Goal: Navigation & Orientation: Find specific page/section

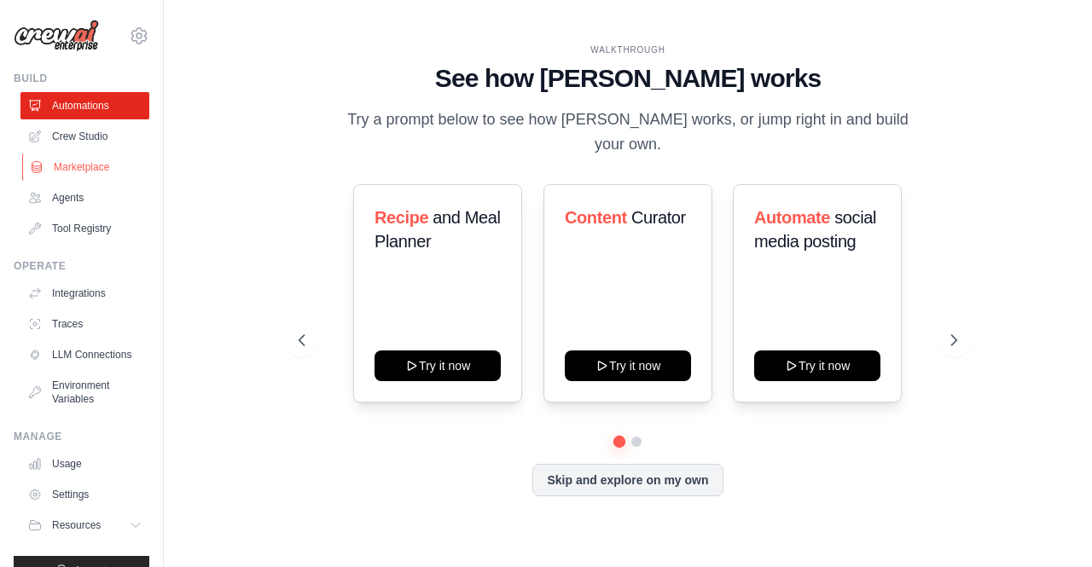
click at [86, 165] on link "Marketplace" at bounding box center [86, 166] width 129 height 27
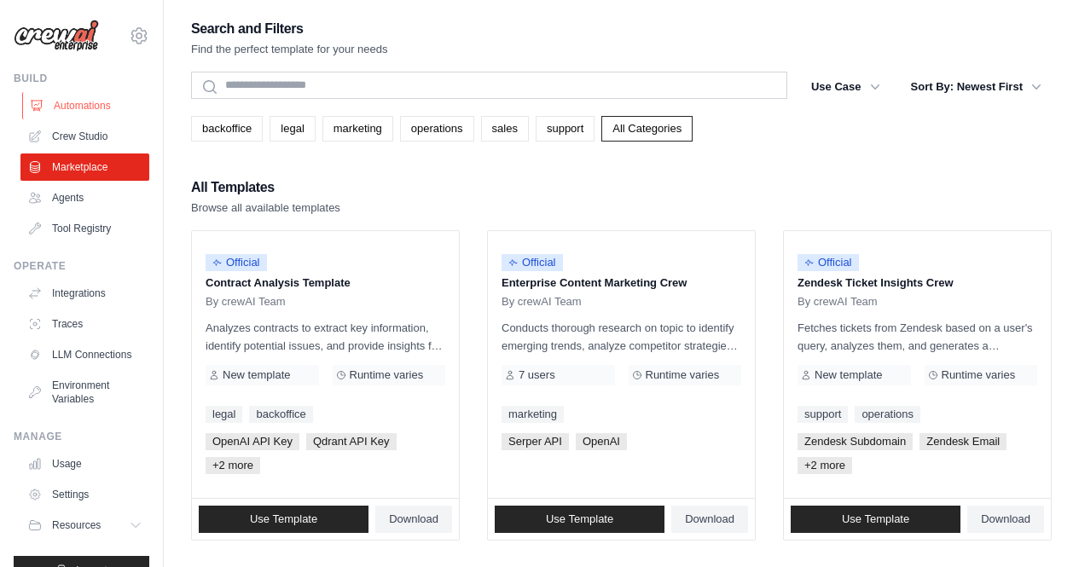
click at [78, 92] on link "Automations" at bounding box center [86, 105] width 129 height 27
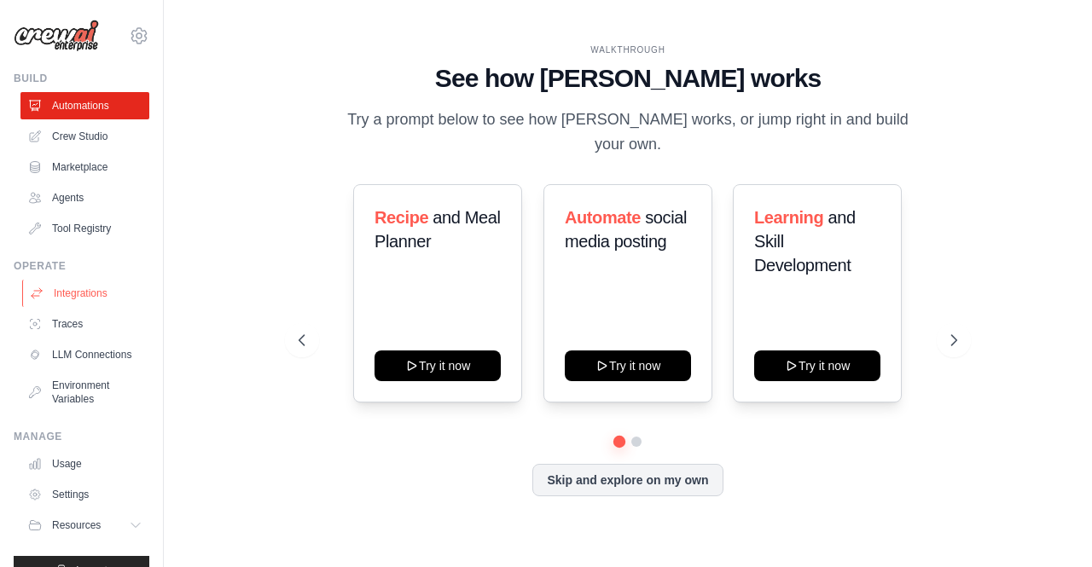
click at [66, 295] on link "Integrations" at bounding box center [86, 293] width 129 height 27
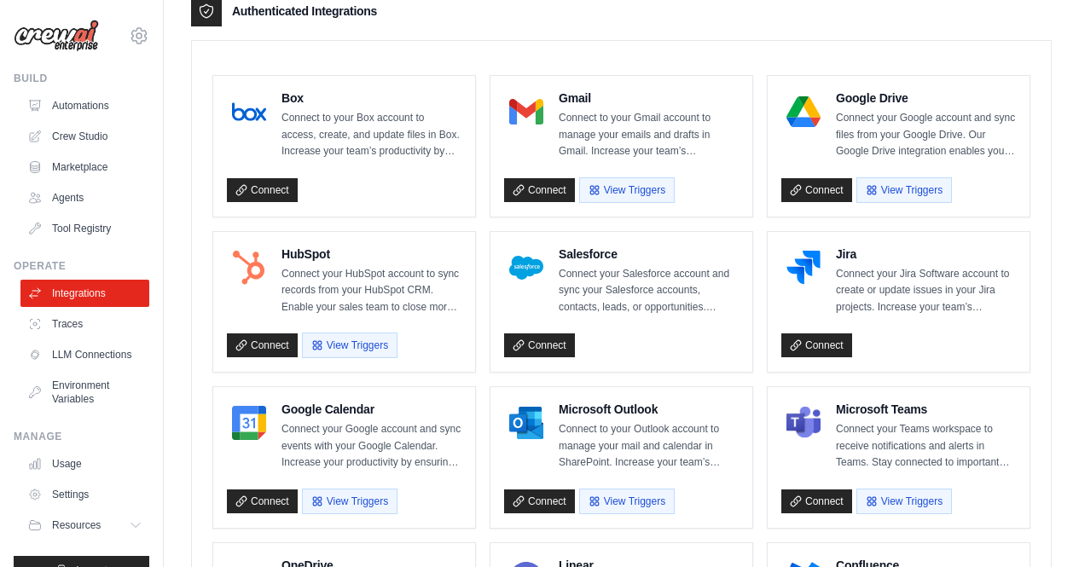
scroll to position [452, 0]
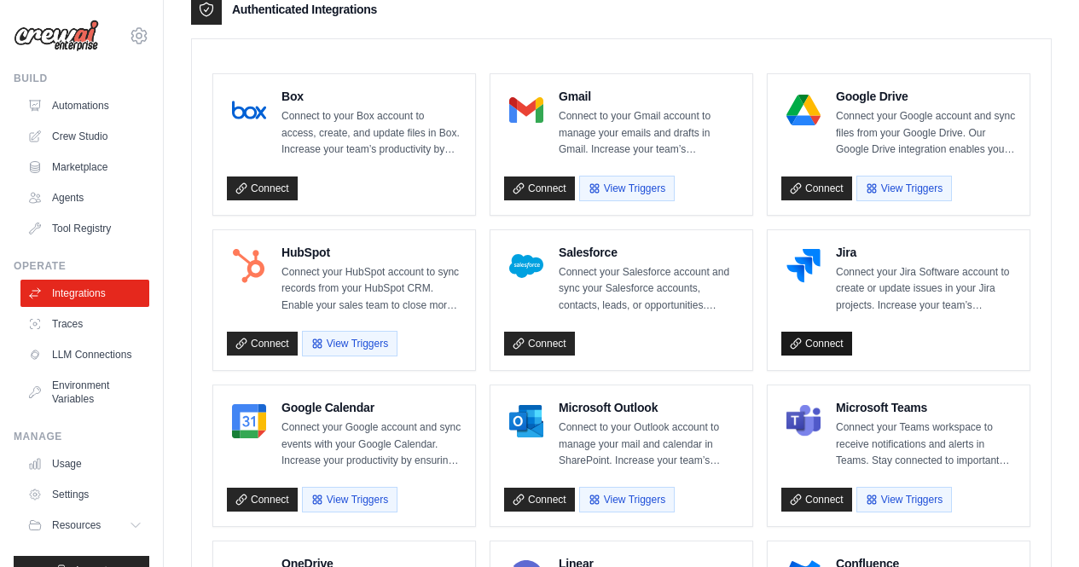
click at [834, 341] on link "Connect" at bounding box center [816, 344] width 71 height 24
